Goal: Find contact information: Find contact information

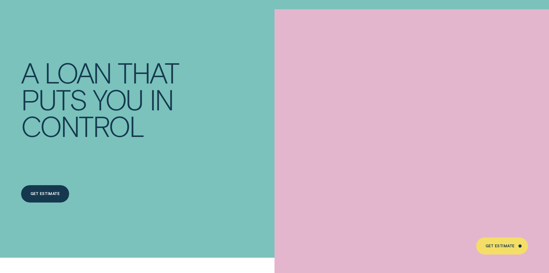
scroll to position [58, 0]
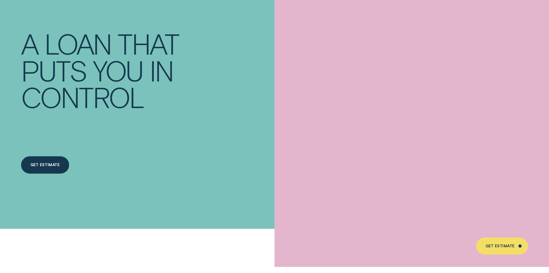
click at [45, 164] on div "Get Estimate" at bounding box center [45, 164] width 48 height 17
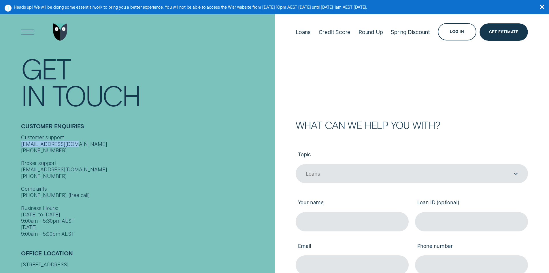
drag, startPoint x: 72, startPoint y: 141, endPoint x: 20, endPoint y: 141, distance: 51.6
click at [20, 141] on div "Contact Get In Touch Customer Enquiries Customer support [EMAIL_ADDRESS][DOMAIN…" at bounding box center [137, 150] width 275 height 273
copy div "[EMAIL_ADDRESS][DOMAIN_NAME]"
